Goal: Transaction & Acquisition: Obtain resource

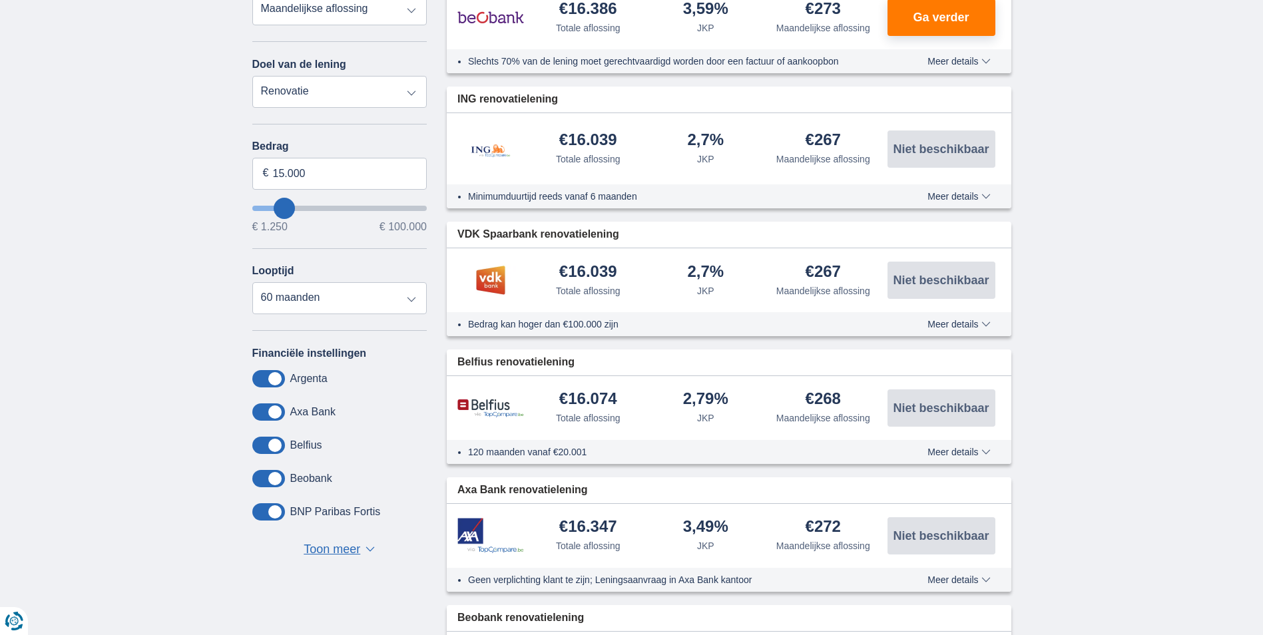
scroll to position [333, 0]
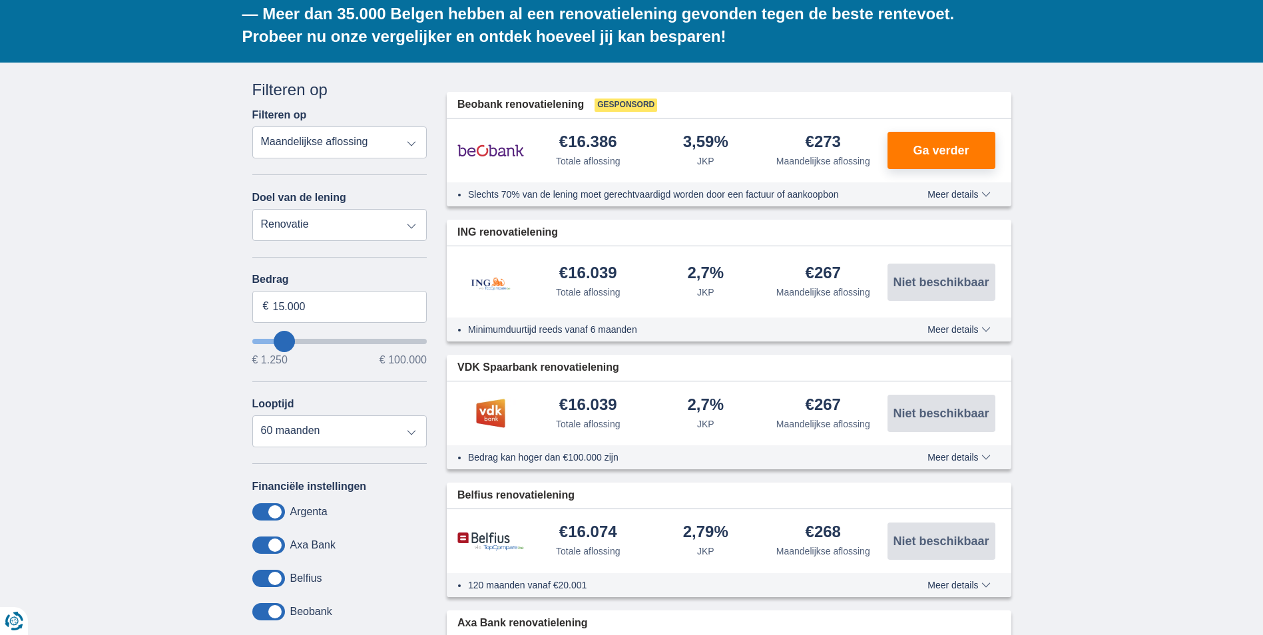
type input "52.250"
type input "52250"
click at [342, 339] on input "wantToBorrow" at bounding box center [339, 341] width 175 height 5
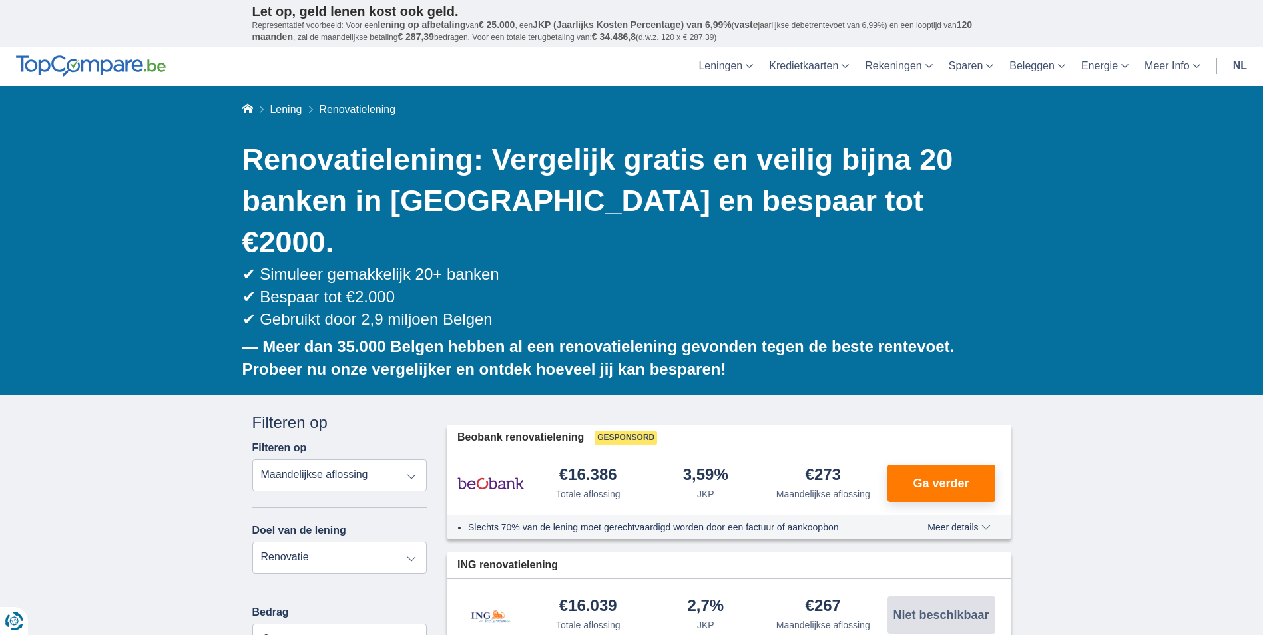
select select "120"
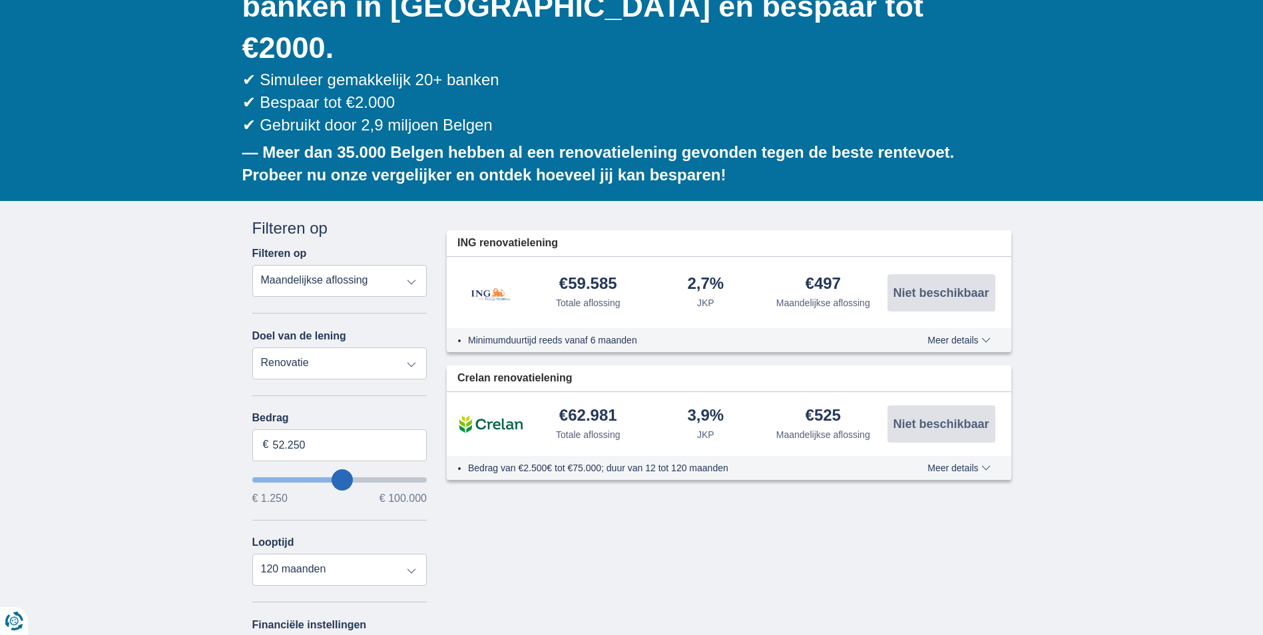
scroll to position [266, 0]
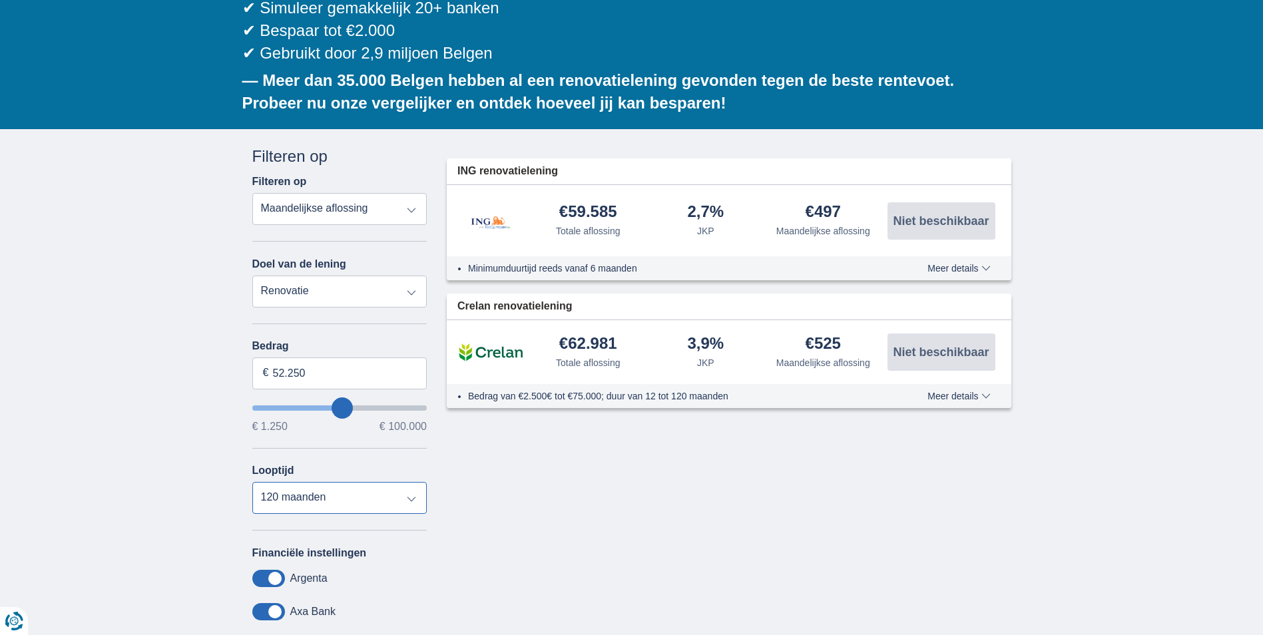
click at [409, 482] on select "12 maanden 18 maanden 24 maanden 30 maanden 36 maanden 42 maanden 48 maanden 60…" at bounding box center [339, 498] width 175 height 32
click at [567, 501] on div "Annuleren Filters Filteren op Filteren op Totale aflossing JKP Maandelijkse afl…" at bounding box center [631, 461] width 779 height 633
type input "44.250"
type input "44250"
click at [329, 405] on input "wantToBorrow" at bounding box center [339, 407] width 175 height 5
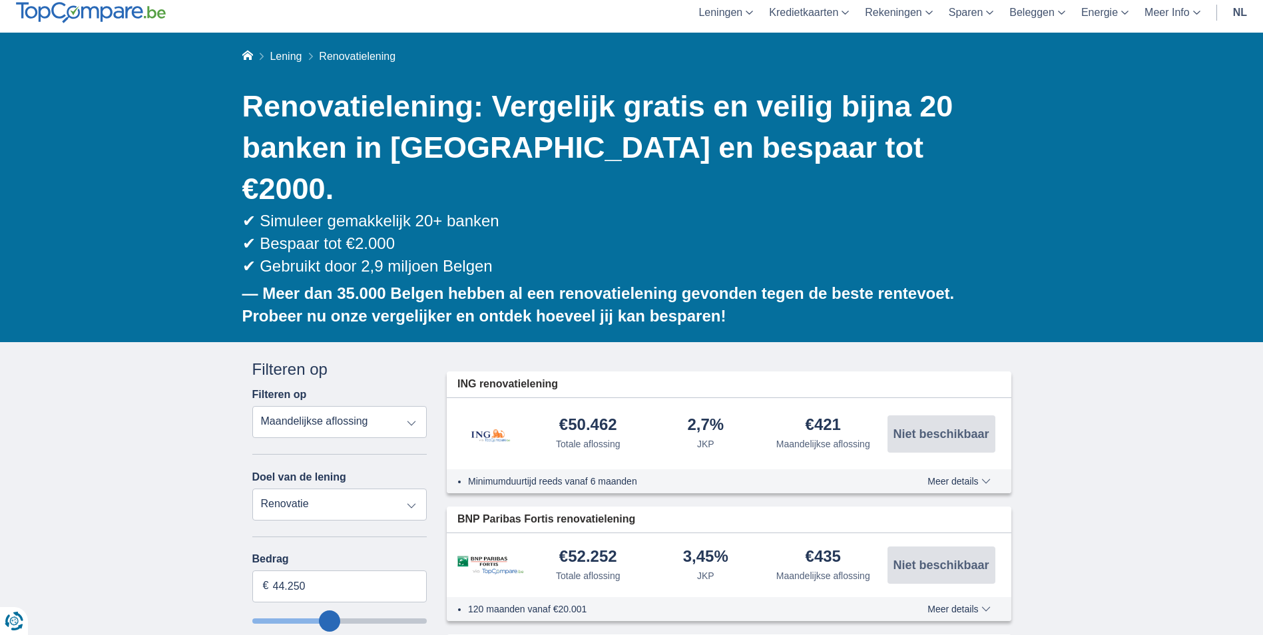
scroll to position [0, 0]
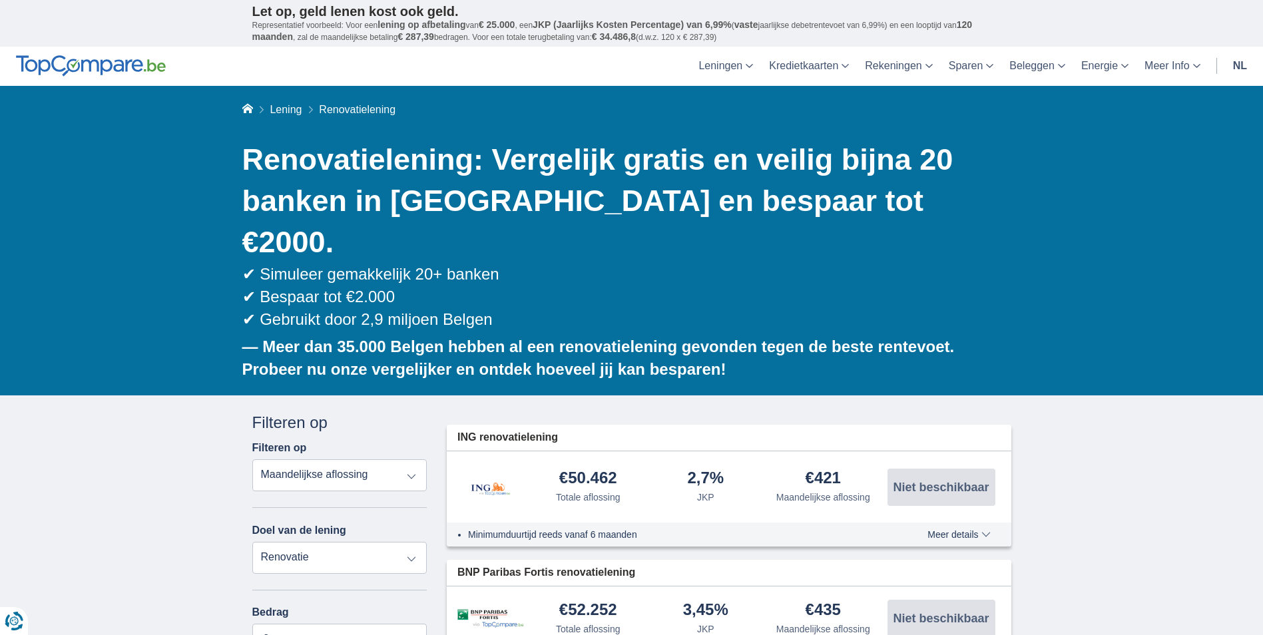
scroll to position [333, 0]
